Goal: Book appointment/travel/reservation

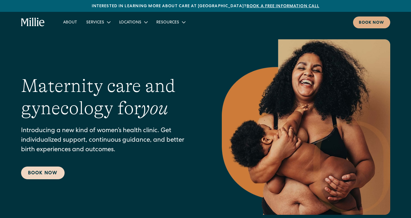
click at [42, 174] on link "Book Now" at bounding box center [43, 172] width 44 height 13
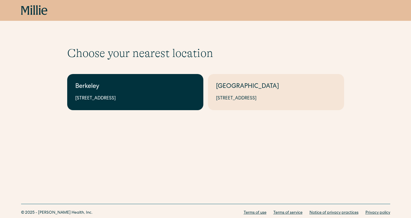
click at [150, 83] on div "Berkeley" at bounding box center [135, 87] width 120 height 10
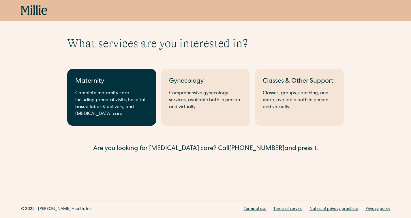
drag, startPoint x: 127, startPoint y: 90, endPoint x: 133, endPoint y: 90, distance: 6.1
click at [127, 90] on div "Complete maternity care including prenatal visits, hospital-based labor & deliv…" at bounding box center [111, 104] width 73 height 28
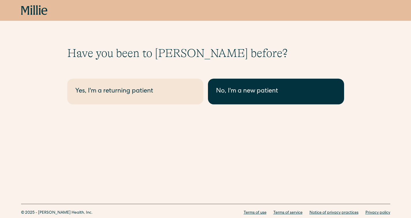
click at [241, 79] on link "No, I'm a new patient" at bounding box center [276, 92] width 136 height 26
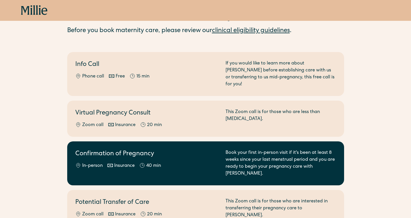
scroll to position [28, 0]
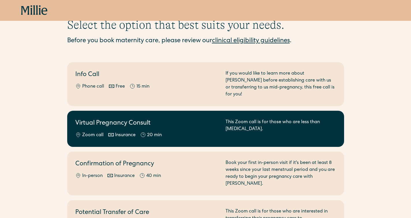
click at [194, 122] on div "Virtual Pregnancy Consult Zoom call Insurance 20 min" at bounding box center [146, 129] width 143 height 20
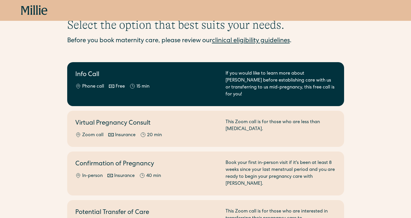
click at [185, 86] on div "Phone call Free 15 min" at bounding box center [146, 86] width 143 height 7
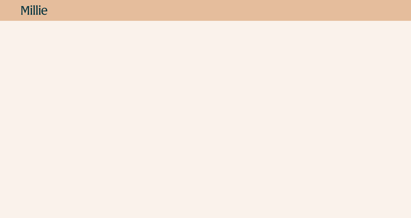
scroll to position [435, 0]
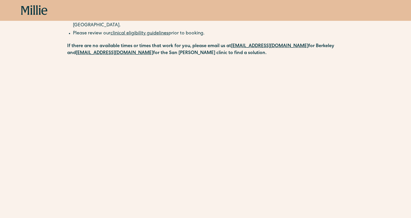
scroll to position [94, 0]
